Goal: Navigation & Orientation: Find specific page/section

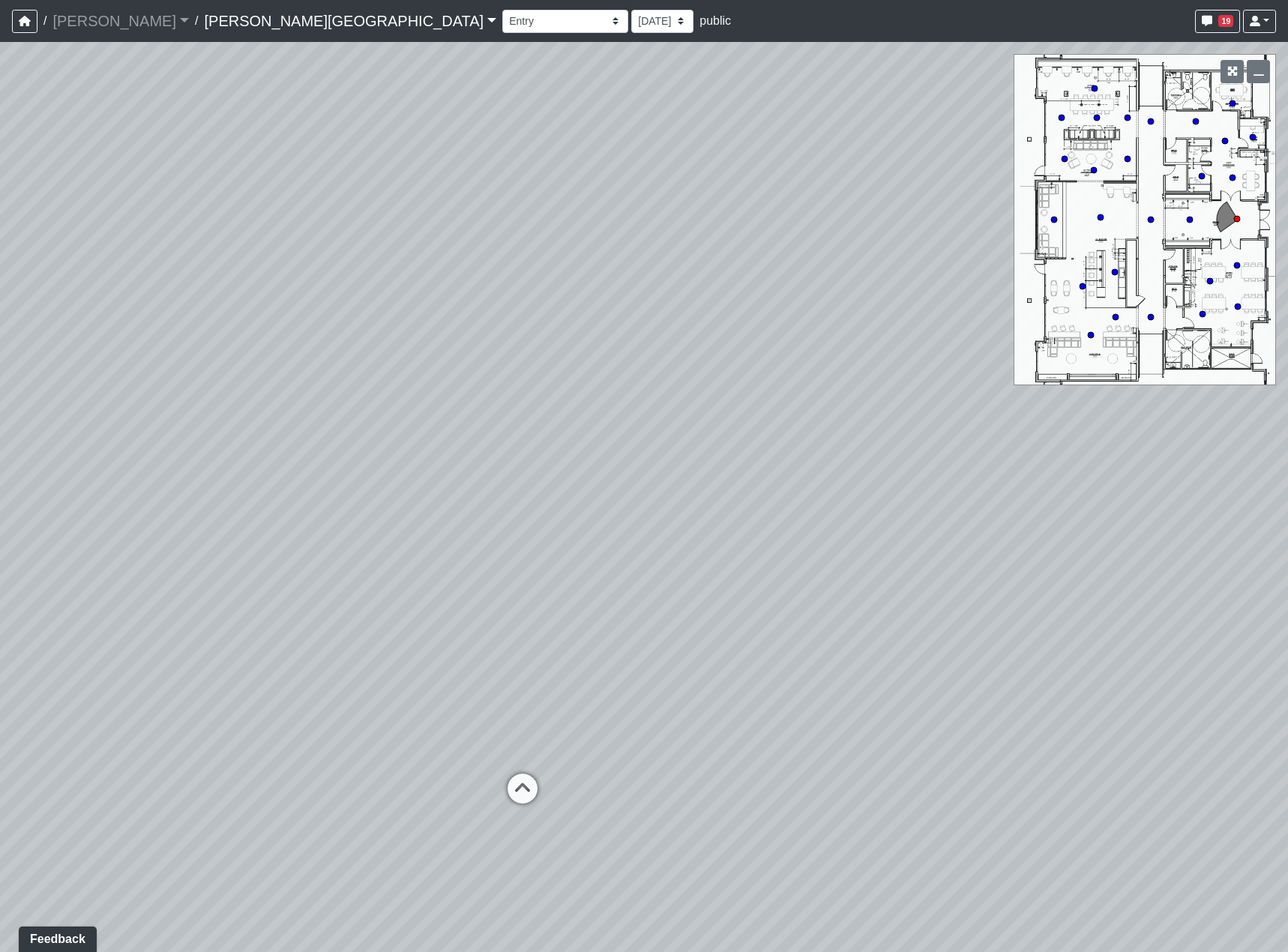
click at [304, 564] on div "Loading... Hallway - Hallway 2 Loading... Entry Loading... Booths Loading... Qu…" at bounding box center [644, 498] width 1288 height 910
drag, startPoint x: 332, startPoint y: 502, endPoint x: 312, endPoint y: 498, distance: 20.4
click at [312, 498] on div "Loading... Hallway - Hallway 2 Loading... Entry Loading... Booths Loading... Qu…" at bounding box center [644, 498] width 1288 height 910
click at [610, 578] on div "Loading... Quiet Coworking - Entrance" at bounding box center [607, 594] width 45 height 45
select select "udnqoLBp13wZWW3XLCUmeJ"
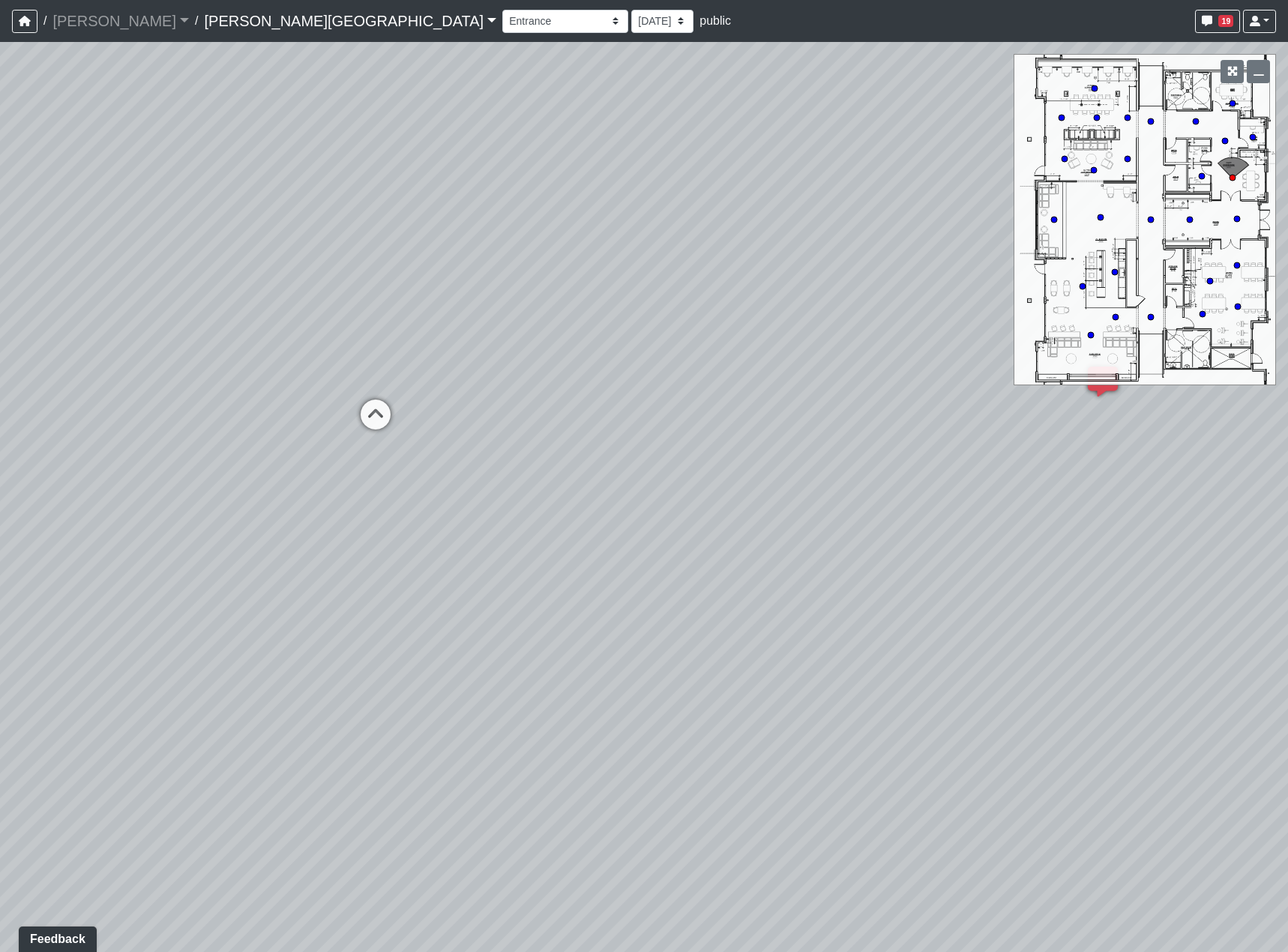
drag, startPoint x: 895, startPoint y: 638, endPoint x: 485, endPoint y: 532, distance: 423.5
click at [418, 551] on div "Loading... Hallway - Hallway 2 Loading... Entry Loading... Booths Loading... Qu…" at bounding box center [644, 498] width 1288 height 910
drag, startPoint x: 780, startPoint y: 550, endPoint x: 594, endPoint y: 742, distance: 267.3
click at [405, 781] on div "Loading... Hallway - Hallway 2 Loading... Entry Loading... Booths Loading... Qu…" at bounding box center [644, 498] width 1288 height 910
drag, startPoint x: 795, startPoint y: 760, endPoint x: 471, endPoint y: 698, distance: 329.9
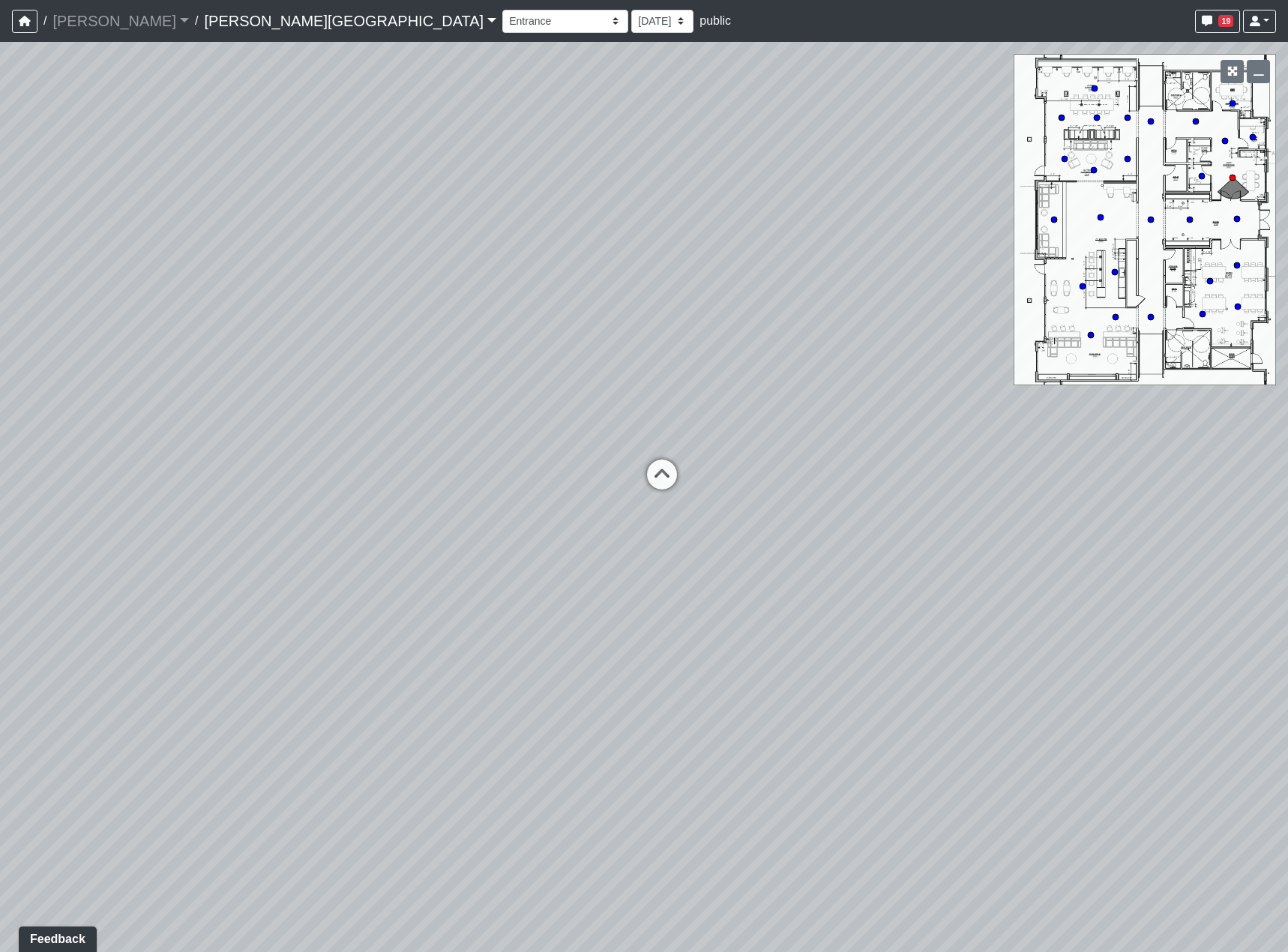
click at [470, 698] on div "Loading... Hallway - Hallway 2 Loading... Entry Loading... Booths Loading... Qu…" at bounding box center [644, 498] width 1288 height 910
drag, startPoint x: 199, startPoint y: 732, endPoint x: 639, endPoint y: 575, distance: 467.2
click at [639, 575] on div "Loading... Hallway - Hallway 2 Loading... Entry Loading... Booths Loading... Qu…" at bounding box center [644, 498] width 1288 height 910
drag, startPoint x: 529, startPoint y: 578, endPoint x: 713, endPoint y: 525, distance: 191.5
click at [773, 524] on div "Loading... Hallway - Hallway 2 Loading... Entry Loading... Booths Loading... Qu…" at bounding box center [644, 498] width 1288 height 910
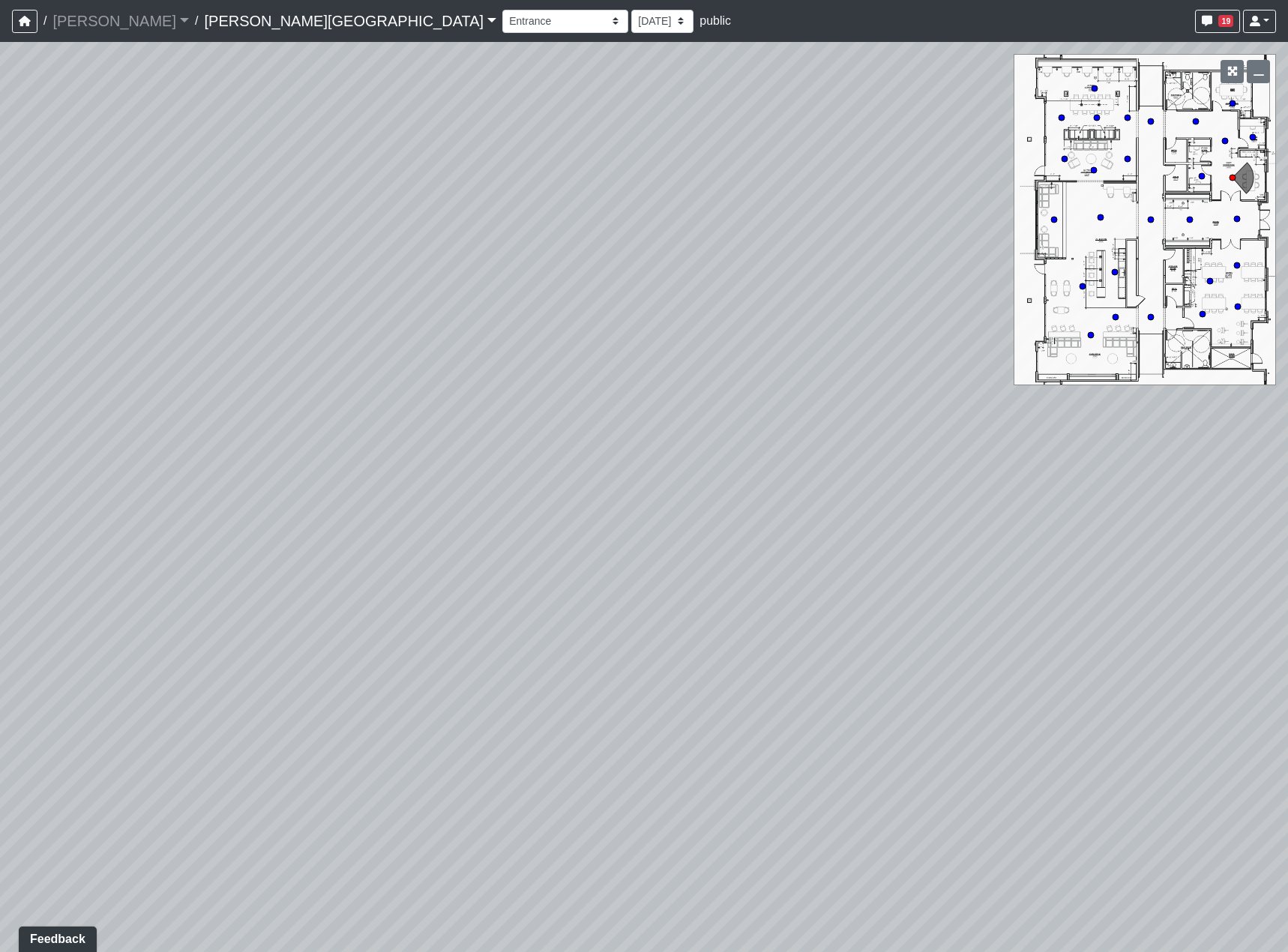
drag, startPoint x: 642, startPoint y: 515, endPoint x: 641, endPoint y: 689, distance: 174.0
click at [502, 685] on div "Loading... Hallway - Hallway 2 Loading... Entry Loading... Booths Loading... Qu…" at bounding box center [644, 498] width 1288 height 910
drag, startPoint x: 467, startPoint y: 689, endPoint x: 843, endPoint y: 696, distance: 376.1
click at [843, 696] on div "Loading... Hallway - Hallway 2 Loading... Entry Loading... Booths Loading... Qu…" at bounding box center [644, 498] width 1288 height 910
drag, startPoint x: 791, startPoint y: 693, endPoint x: 479, endPoint y: 660, distance: 313.7
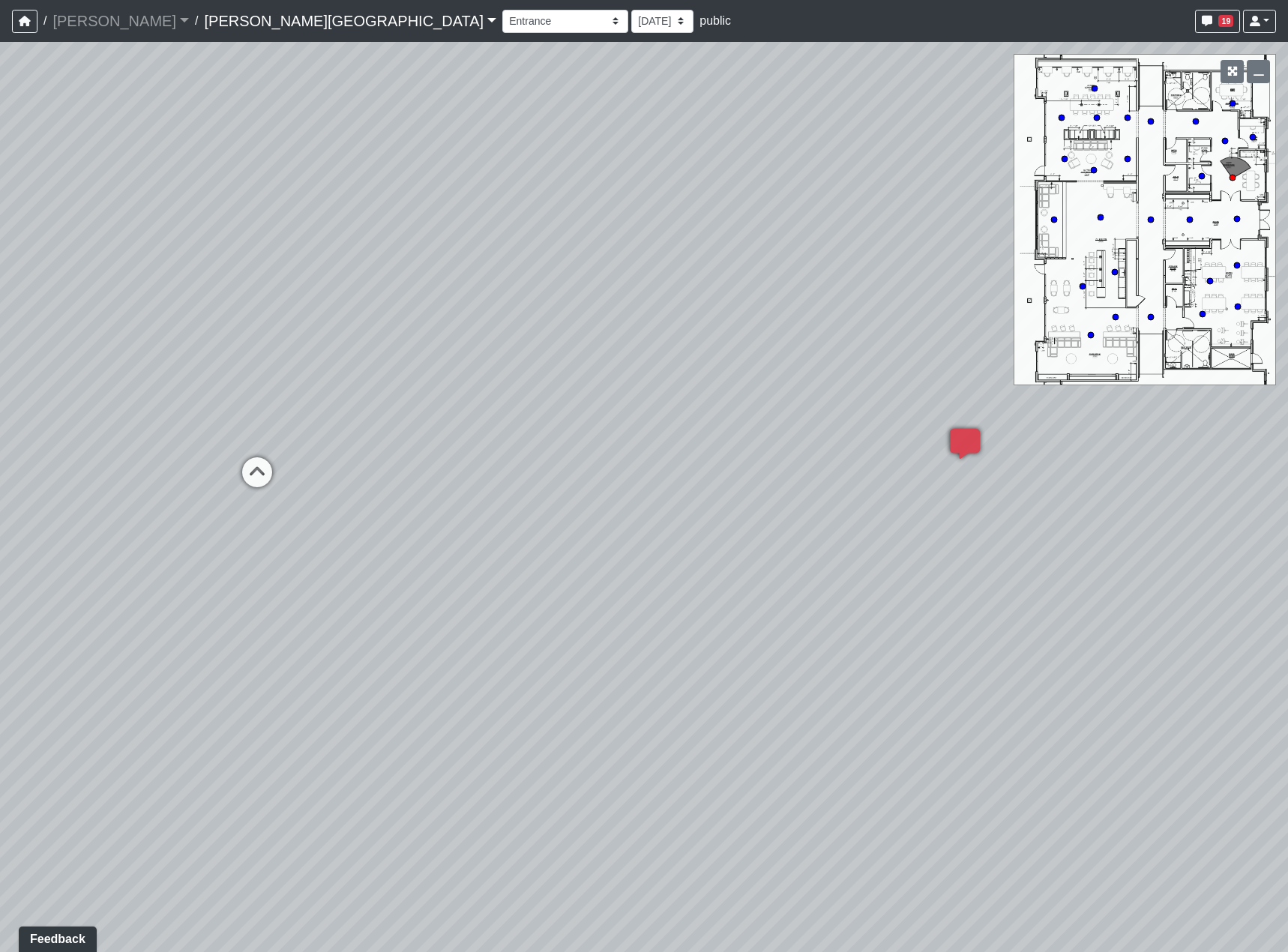
click at [479, 660] on div "Loading... Hallway - Hallway 2 Loading... Entry Loading... Booths Loading... Qu…" at bounding box center [644, 498] width 1288 height 910
drag, startPoint x: 300, startPoint y: 610, endPoint x: 719, endPoint y: 633, distance: 419.6
click at [664, 627] on div "Loading... Hallway - Hallway 2 Loading... Entry Loading... Booths Loading... Qu…" at bounding box center [644, 498] width 1288 height 910
drag, startPoint x: 485, startPoint y: 673, endPoint x: 126, endPoint y: 594, distance: 367.6
click at [144, 599] on div "Loading... Hallway - Hallway 2 Loading... Entry Loading... Booths Loading... Qu…" at bounding box center [644, 498] width 1288 height 910
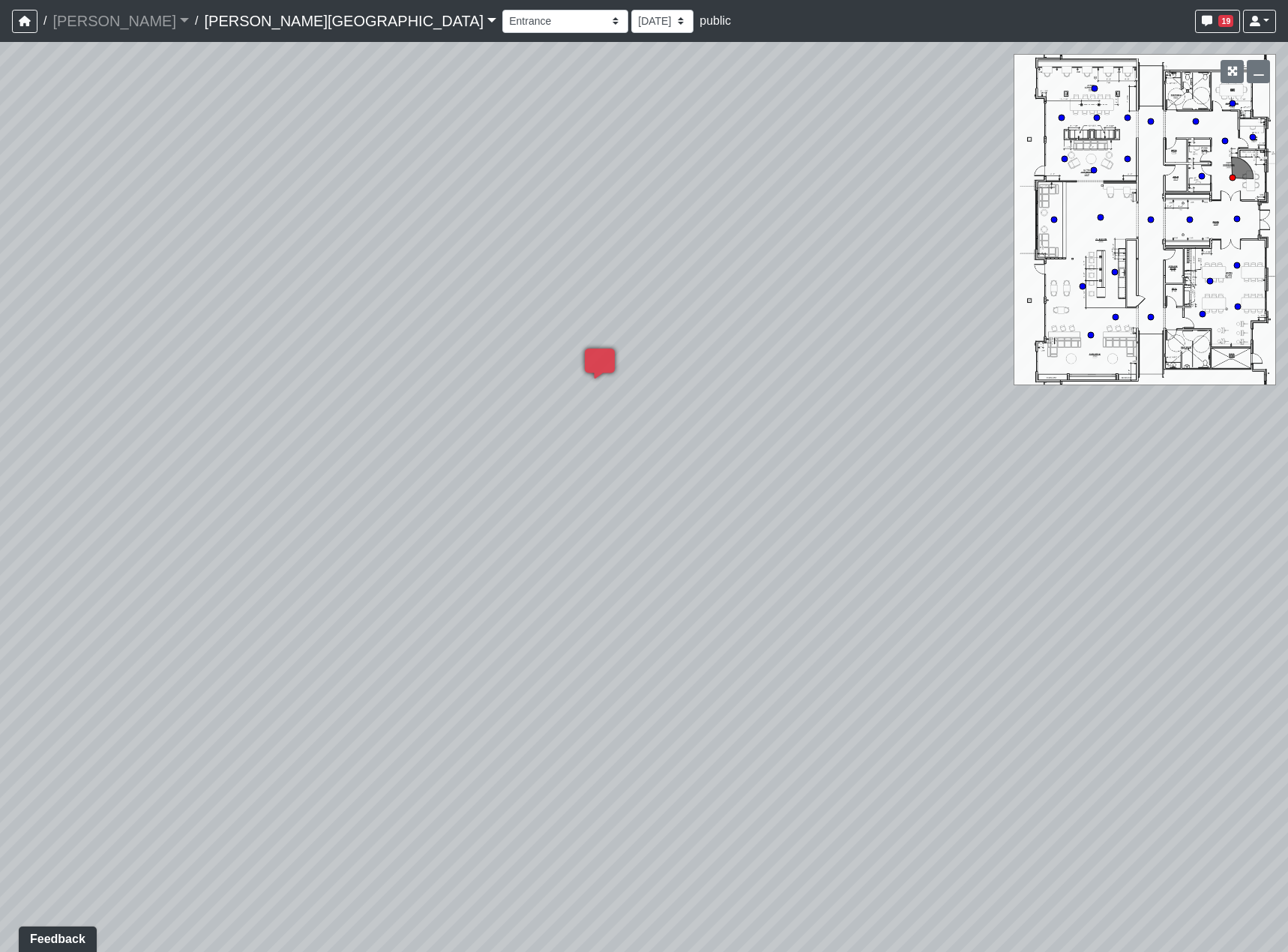
drag, startPoint x: 546, startPoint y: 600, endPoint x: 95, endPoint y: 608, distance: 451.1
click at [95, 608] on div "Loading... Hallway - Hallway 2 Loading... Entry Loading... Booths Loading... Qu…" at bounding box center [644, 498] width 1288 height 910
drag, startPoint x: 265, startPoint y: 524, endPoint x: 891, endPoint y: 540, distance: 626.2
click at [625, 523] on div "Loading... Hallway - Hallway 2 Loading... Entry Loading... Booths Loading... Qu…" at bounding box center [644, 498] width 1288 height 910
drag, startPoint x: 477, startPoint y: 550, endPoint x: 969, endPoint y: 593, distance: 493.9
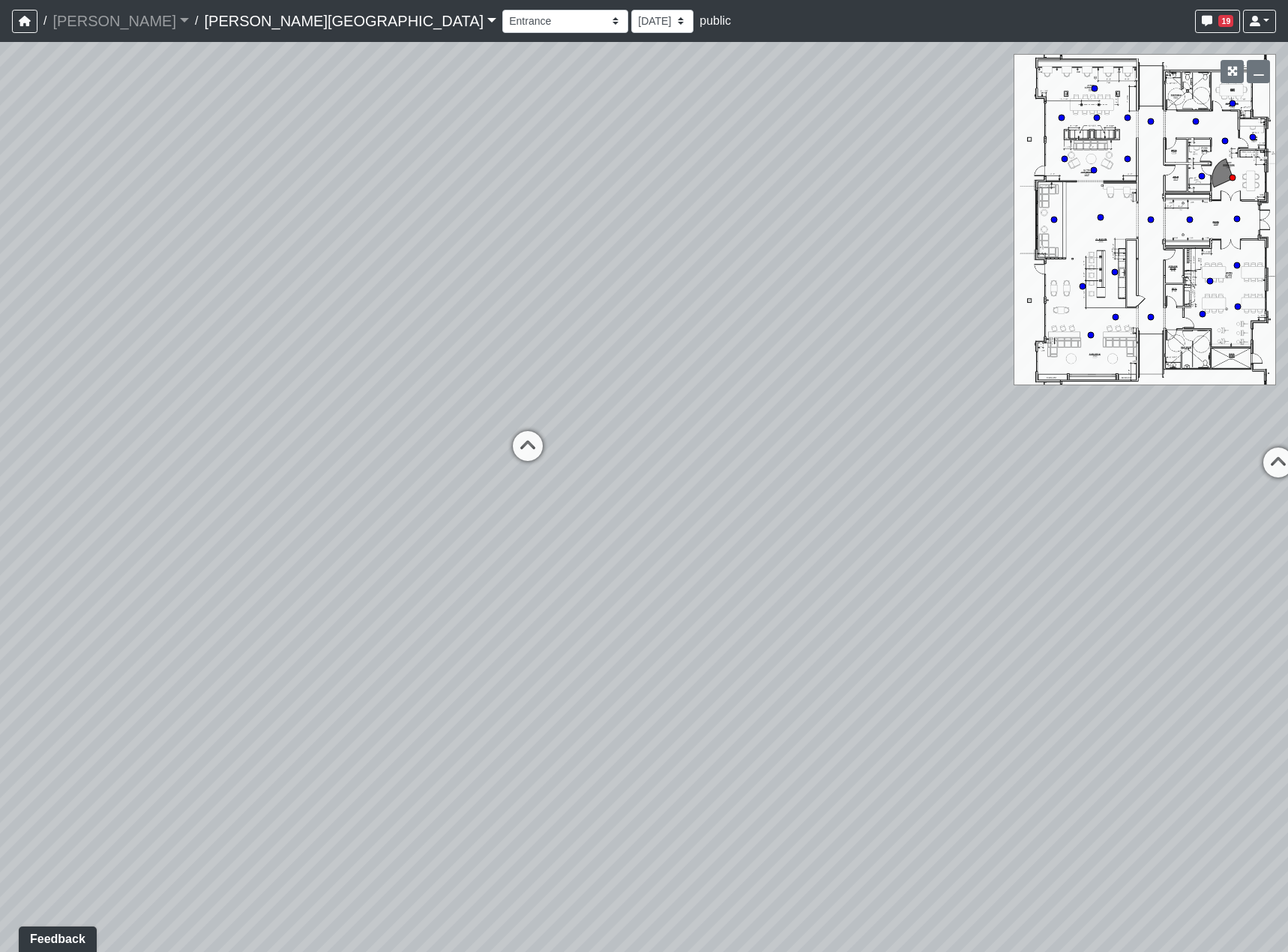
click at [969, 593] on div "Loading... Hallway - Hallway 2 Loading... Entry Loading... Booths Loading... Qu…" at bounding box center [644, 498] width 1288 height 910
drag, startPoint x: 426, startPoint y: 559, endPoint x: 600, endPoint y: 572, distance: 174.5
click at [600, 572] on div "Loading... Hallway - Hallway 2 Loading... Entry Loading... Booths Loading... Qu…" at bounding box center [644, 498] width 1288 height 910
